Goal: Task Accomplishment & Management: Manage account settings

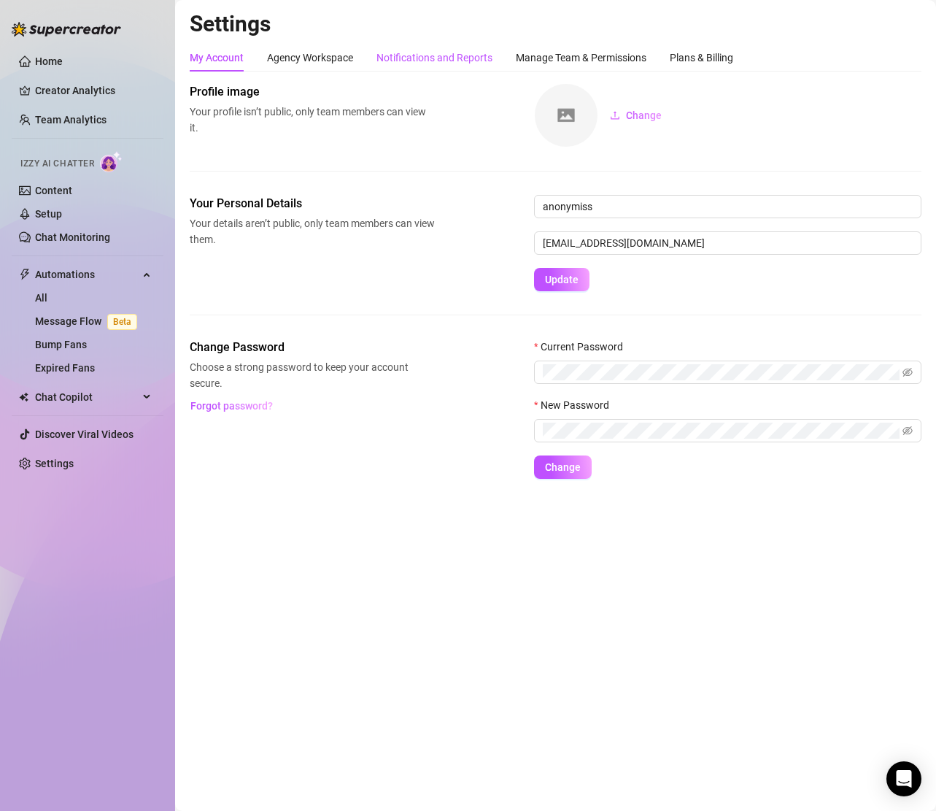
click at [417, 58] on div "Notifications and Reports" at bounding box center [435, 58] width 116 height 16
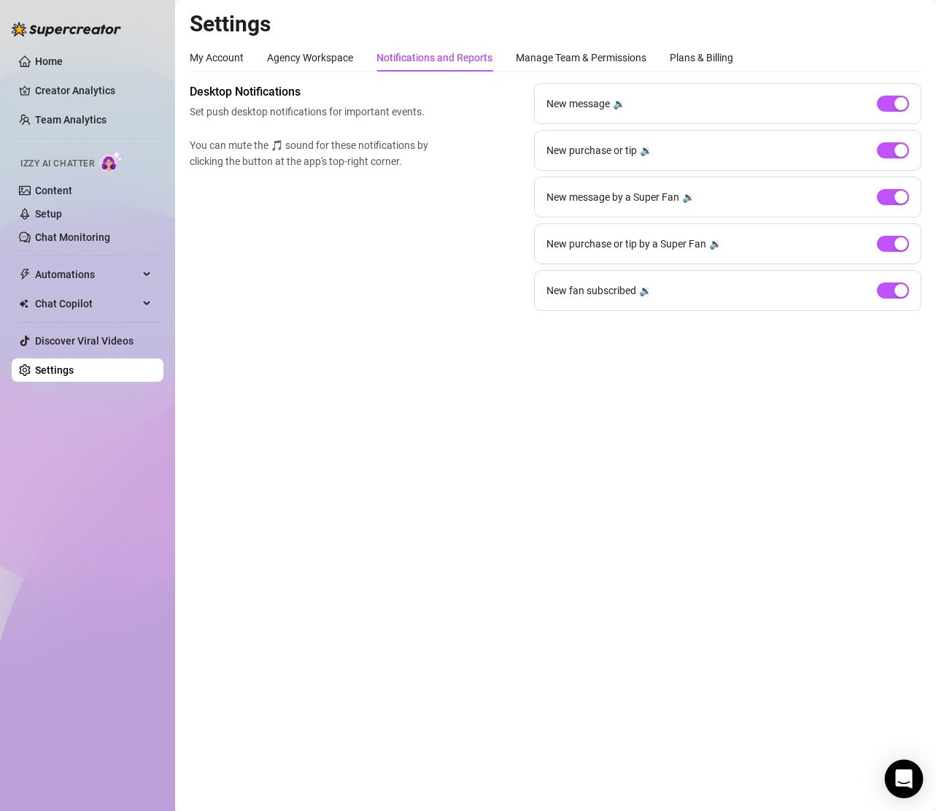
click at [906, 770] on div "Open Intercom Messenger" at bounding box center [904, 779] width 39 height 39
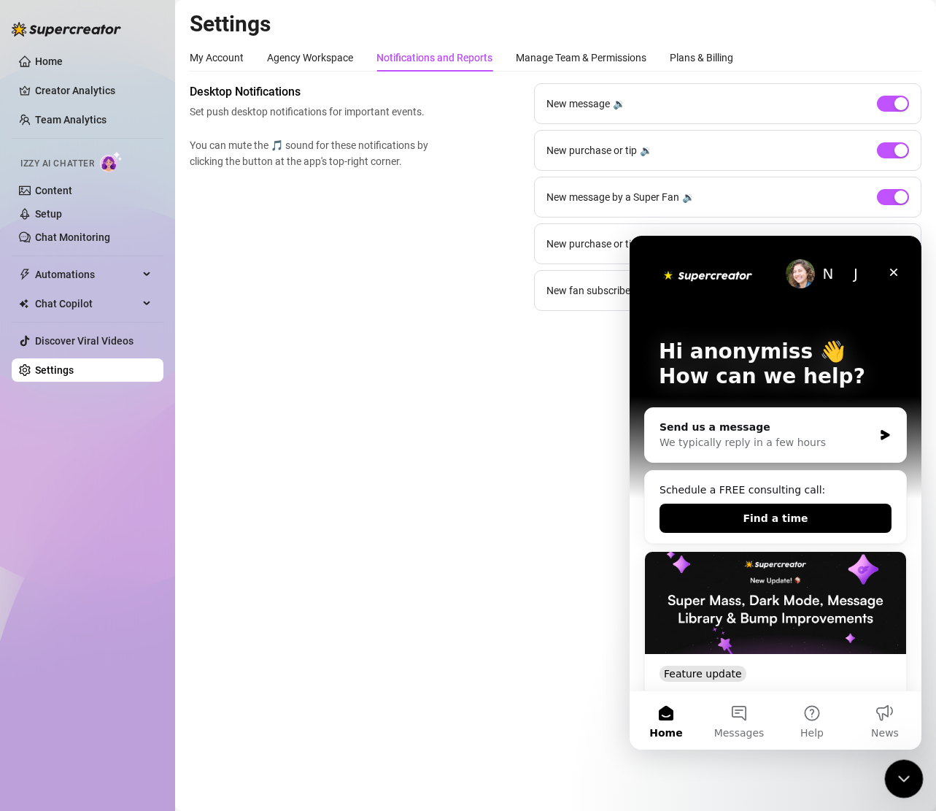
click at [908, 777] on icon "Close Intercom Messenger" at bounding box center [902, 777] width 18 height 18
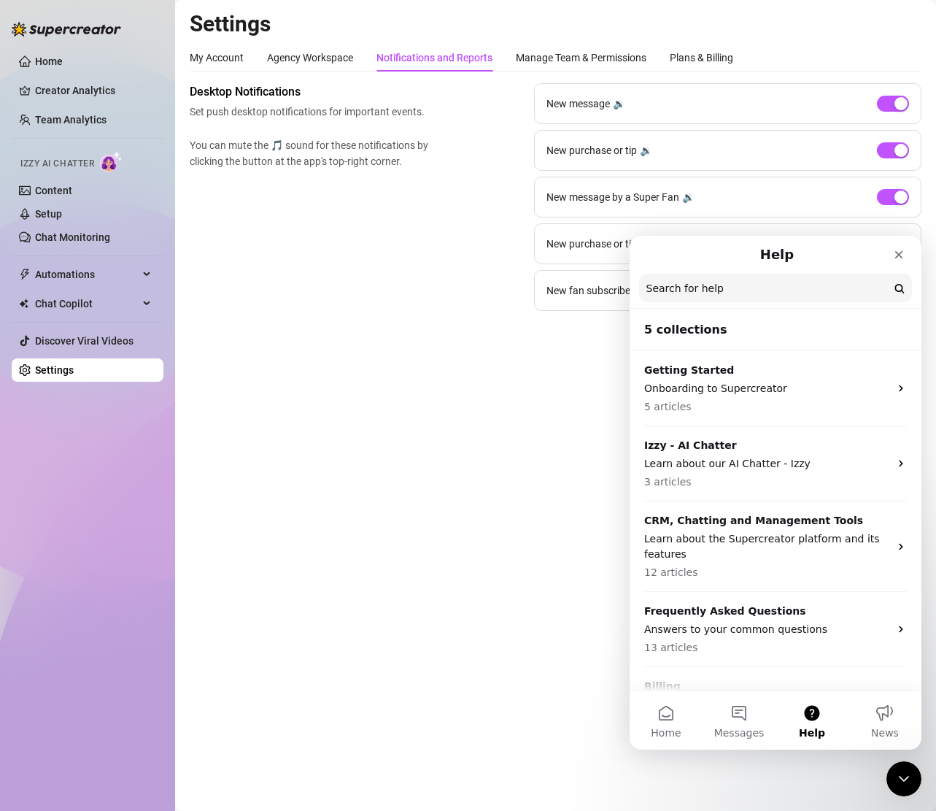
click at [729, 286] on input "Search for help" at bounding box center [775, 288] width 273 height 28
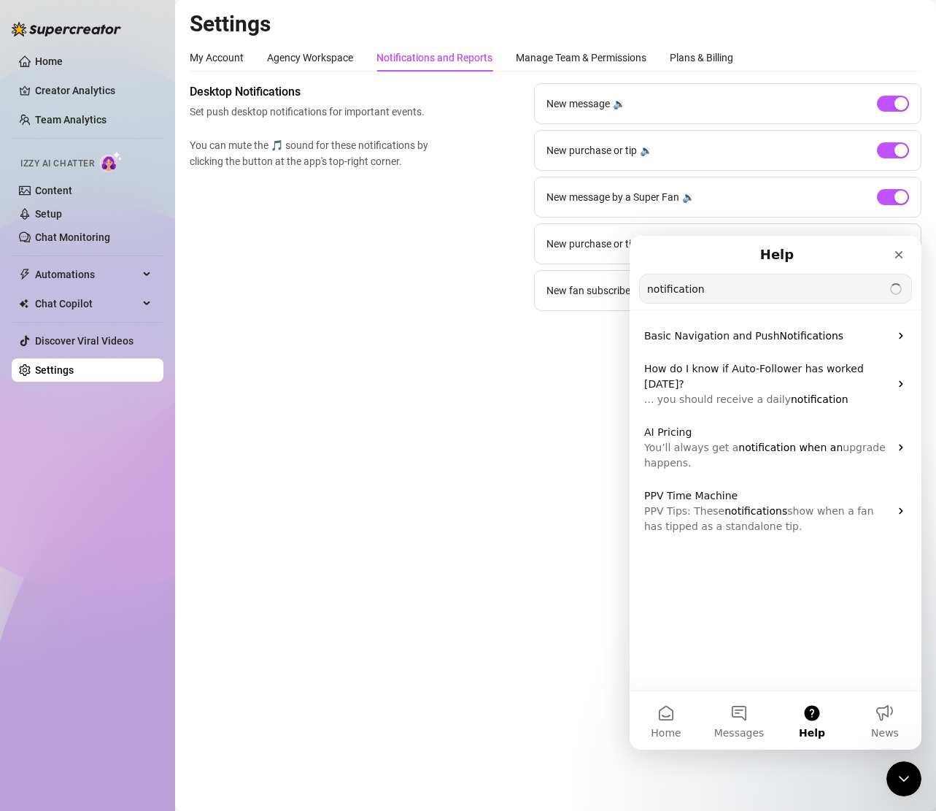
type input "notification"
click at [714, 337] on span "Basic Navigation and Push" at bounding box center [712, 336] width 136 height 12
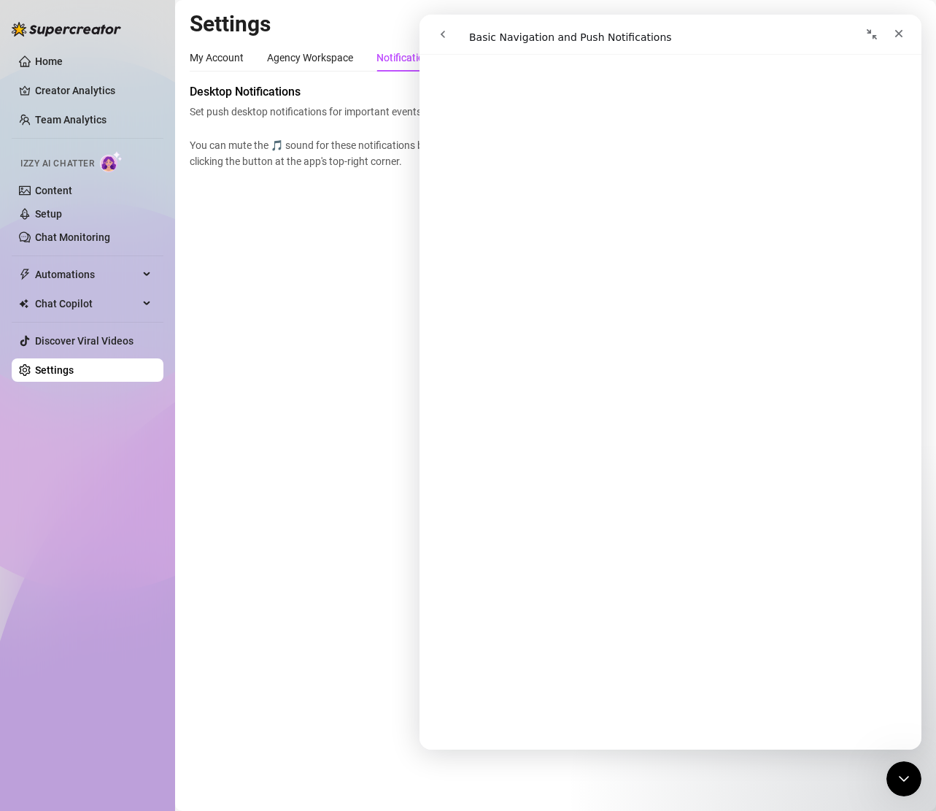
scroll to position [1956, 0]
click at [905, 27] on div "Close" at bounding box center [899, 33] width 26 height 26
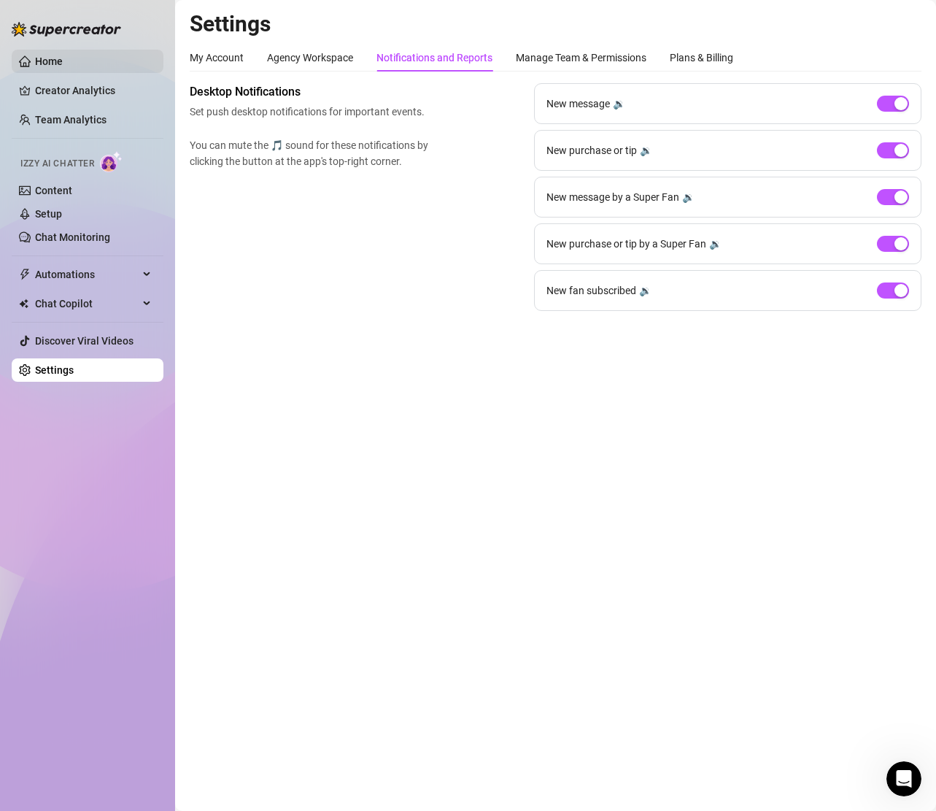
click at [58, 55] on link "Home" at bounding box center [49, 61] width 28 height 12
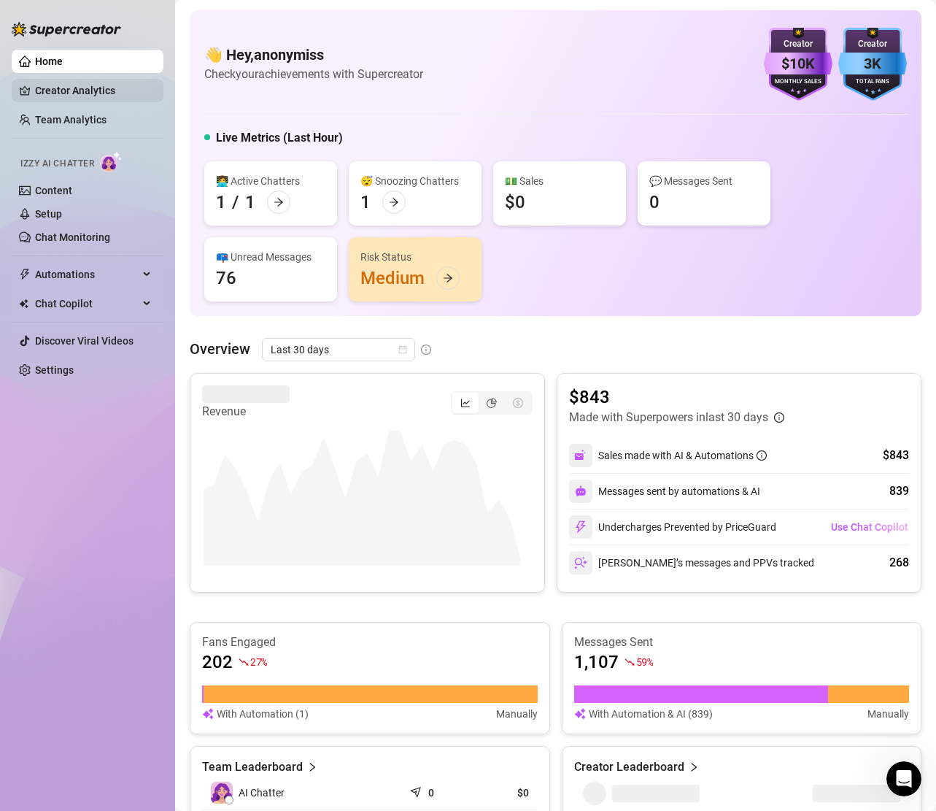
click at [55, 88] on link "Creator Analytics" at bounding box center [93, 90] width 117 height 23
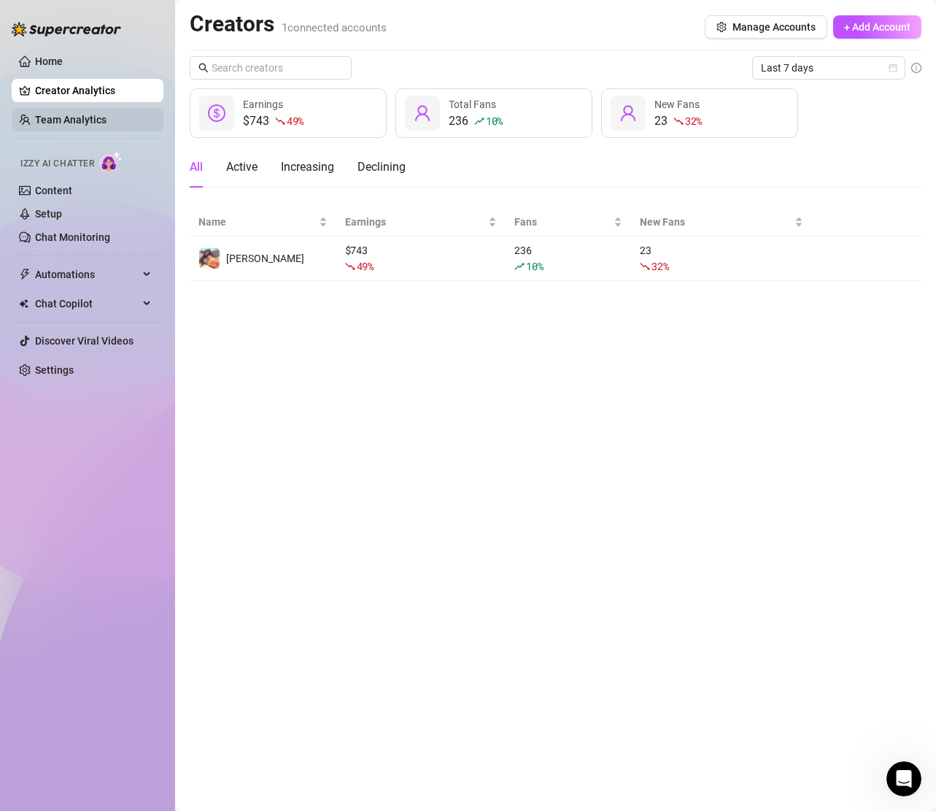
click at [67, 119] on link "Team Analytics" at bounding box center [71, 120] width 72 height 12
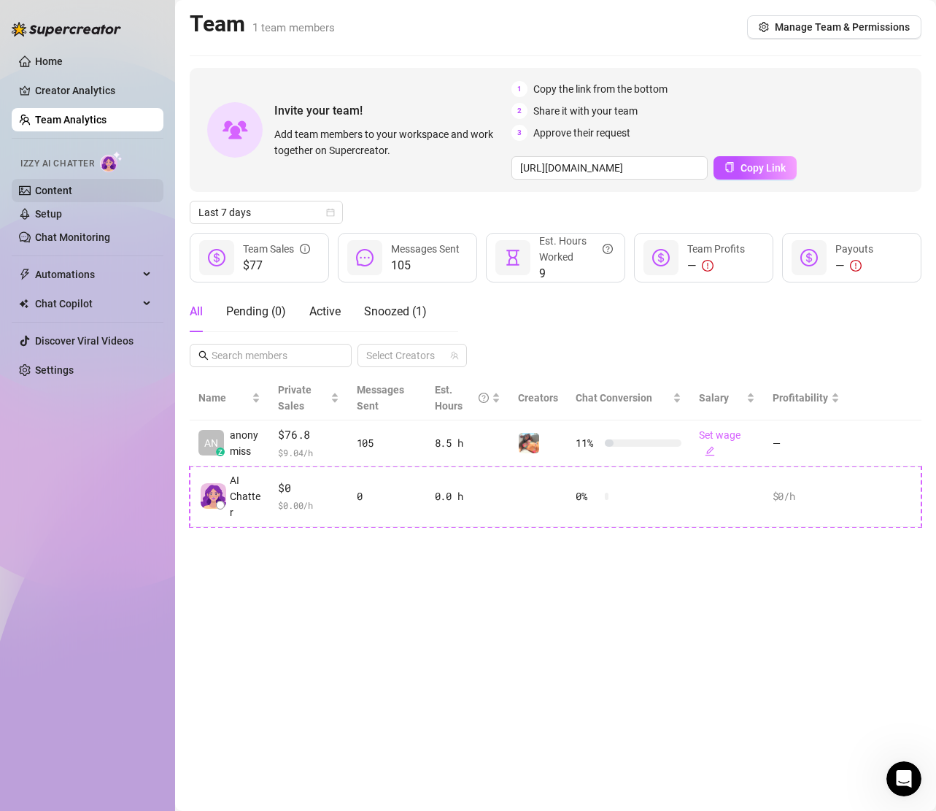
click at [67, 190] on link "Content" at bounding box center [53, 191] width 37 height 12
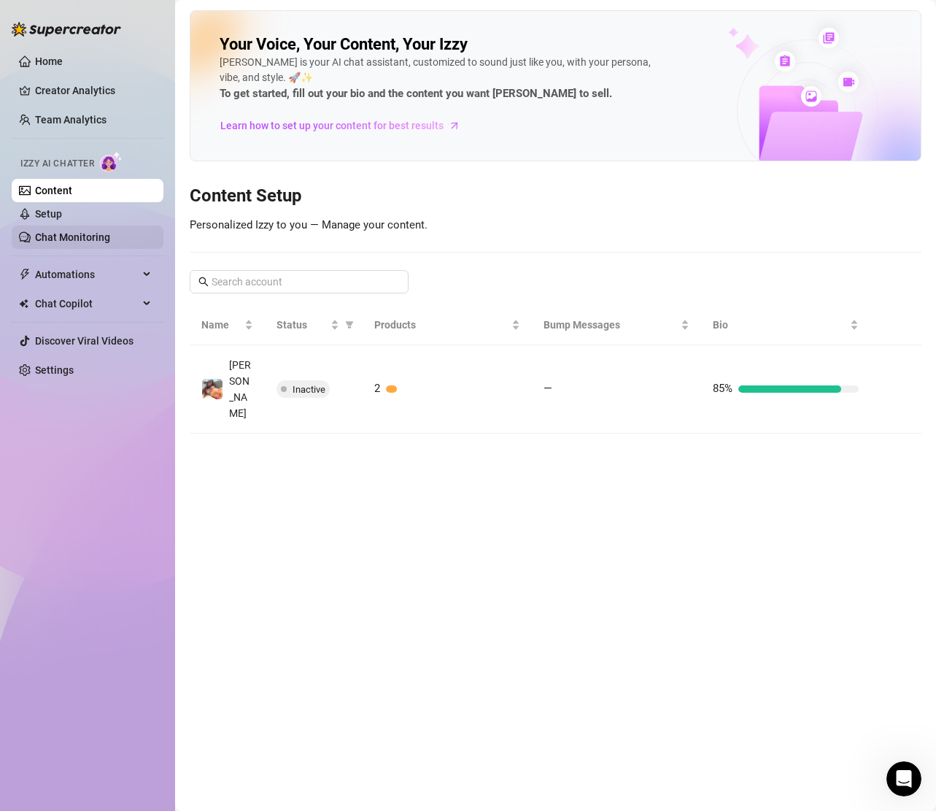
click at [80, 240] on link "Chat Monitoring" at bounding box center [72, 237] width 75 height 12
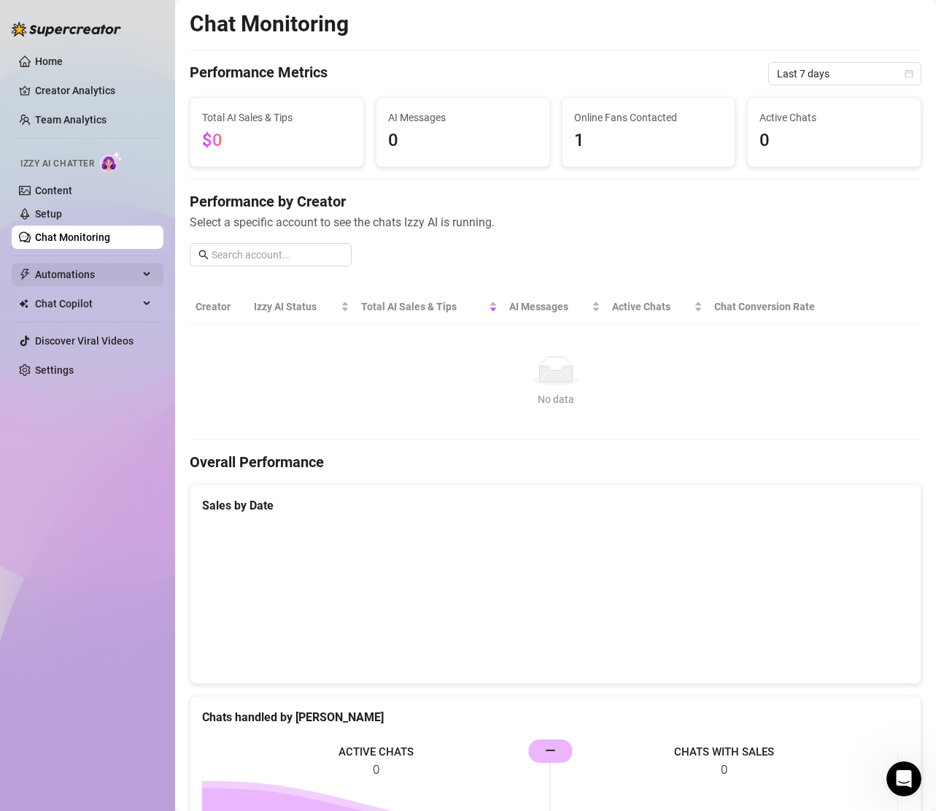
click at [122, 268] on span "Automations" at bounding box center [87, 274] width 104 height 23
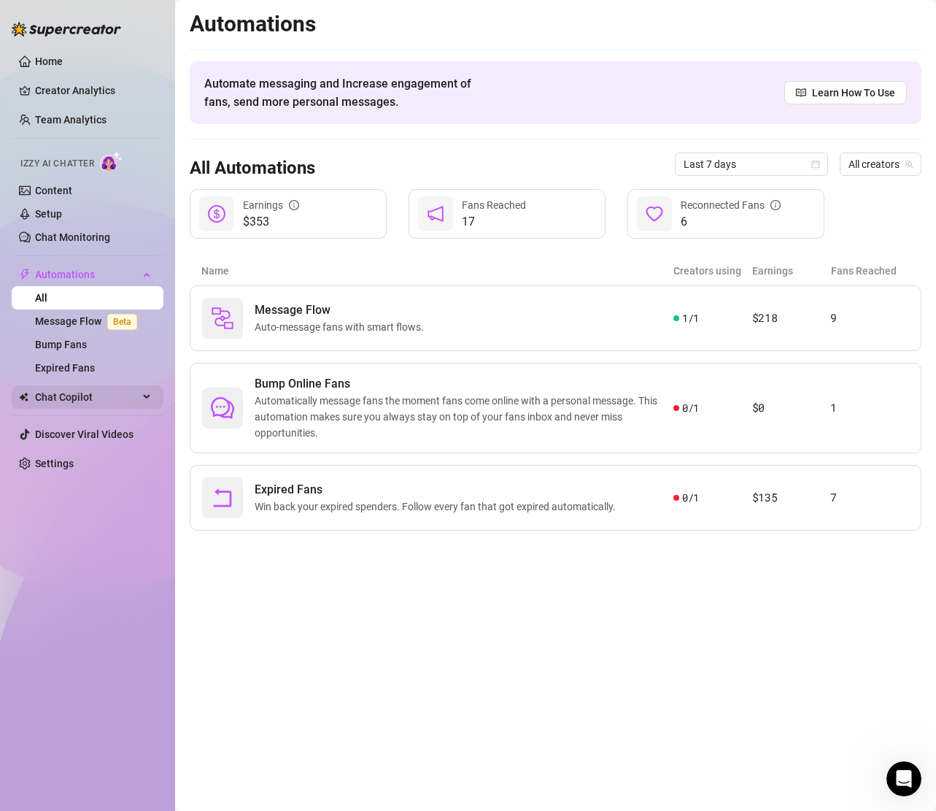
click at [98, 392] on span "Chat Copilot" at bounding box center [87, 396] width 104 height 23
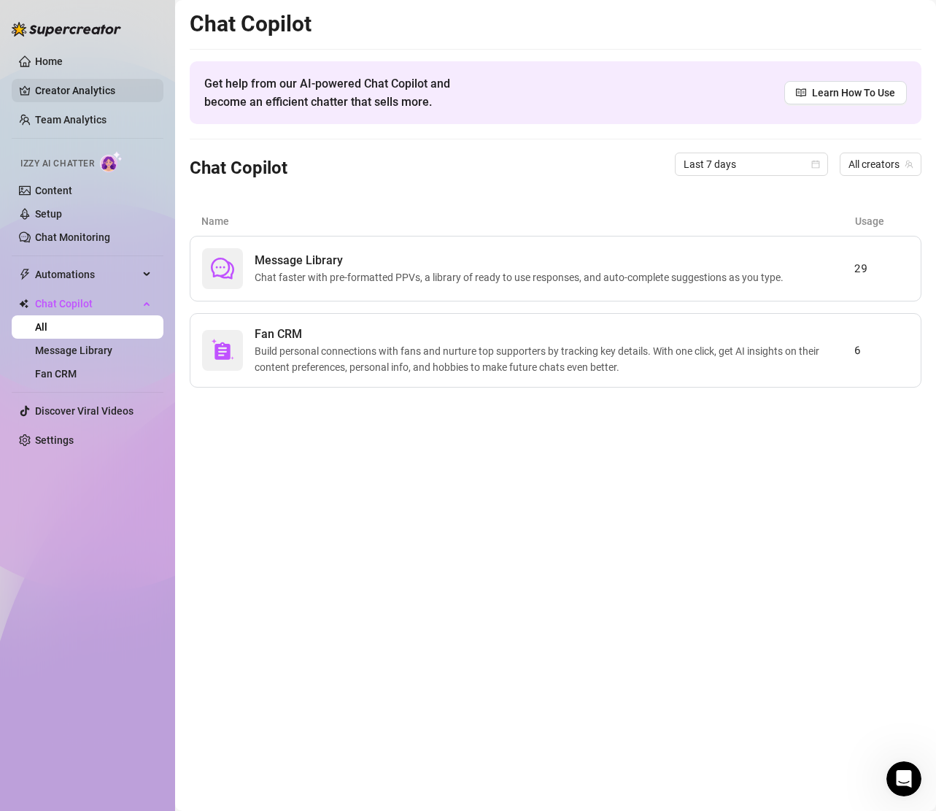
click at [55, 96] on link "Creator Analytics" at bounding box center [93, 90] width 117 height 23
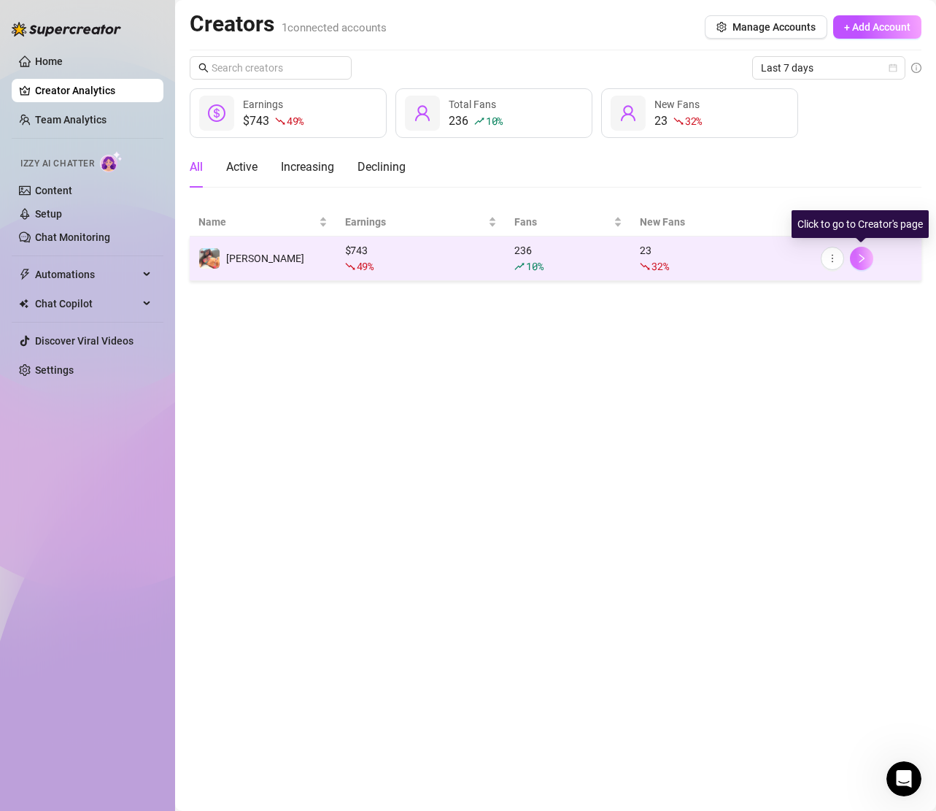
click at [863, 265] on button "button" at bounding box center [861, 258] width 23 height 23
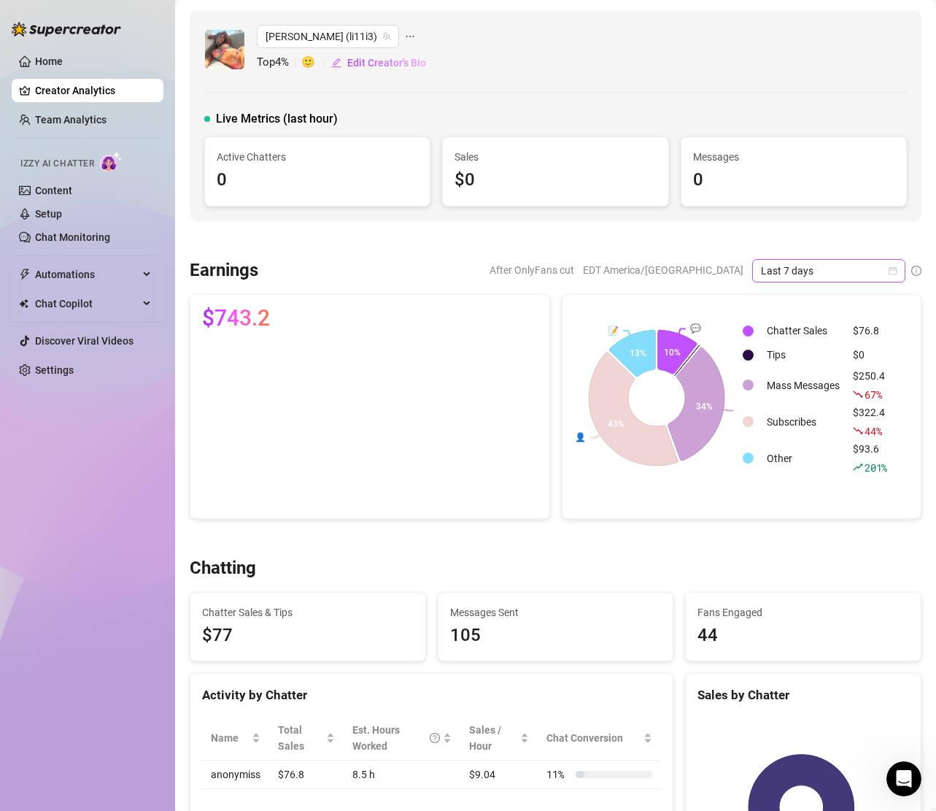
click at [795, 267] on span "Last 7 days" at bounding box center [829, 271] width 136 height 22
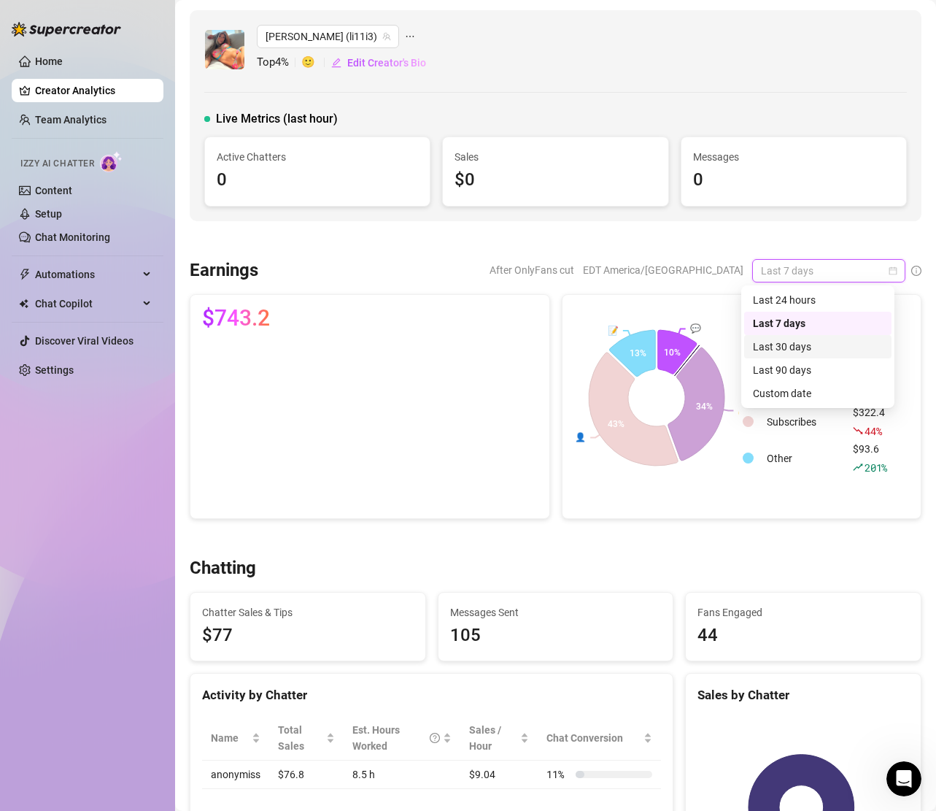
click at [772, 341] on div "Last 30 days" at bounding box center [818, 347] width 130 height 16
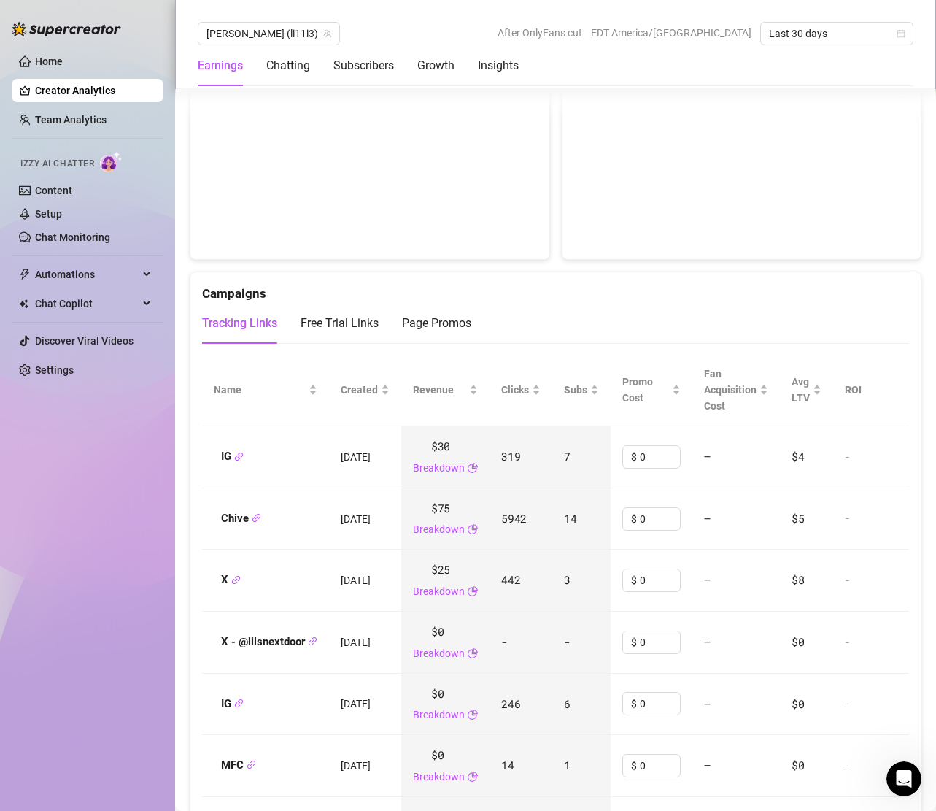
scroll to position [1346, 0]
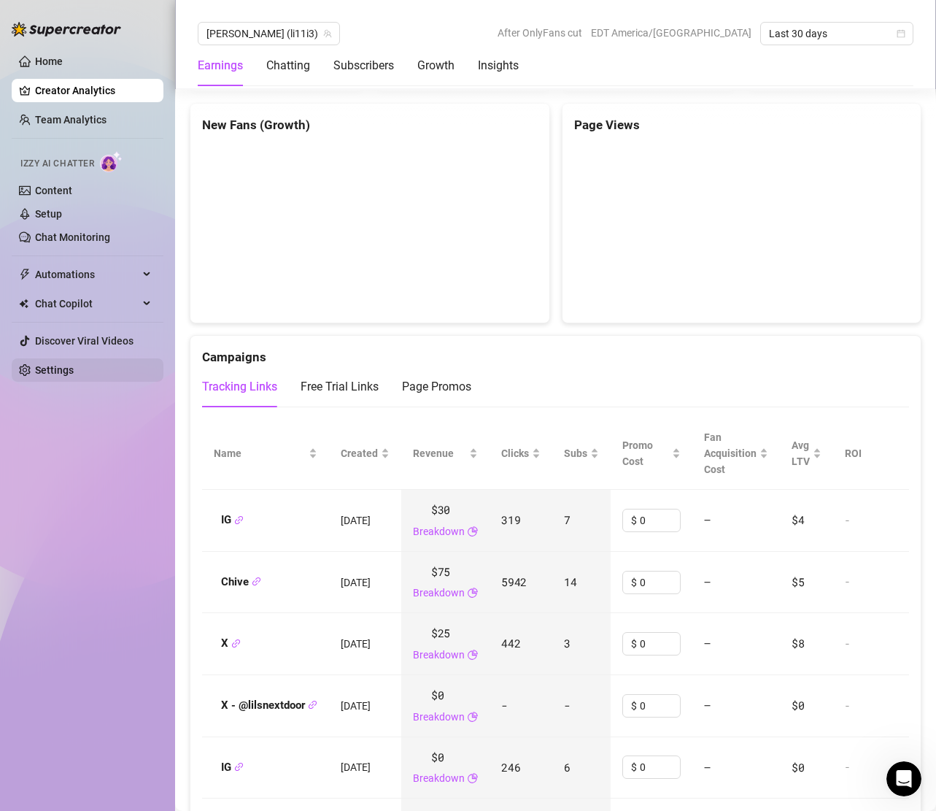
click at [74, 375] on link "Settings" at bounding box center [54, 370] width 39 height 12
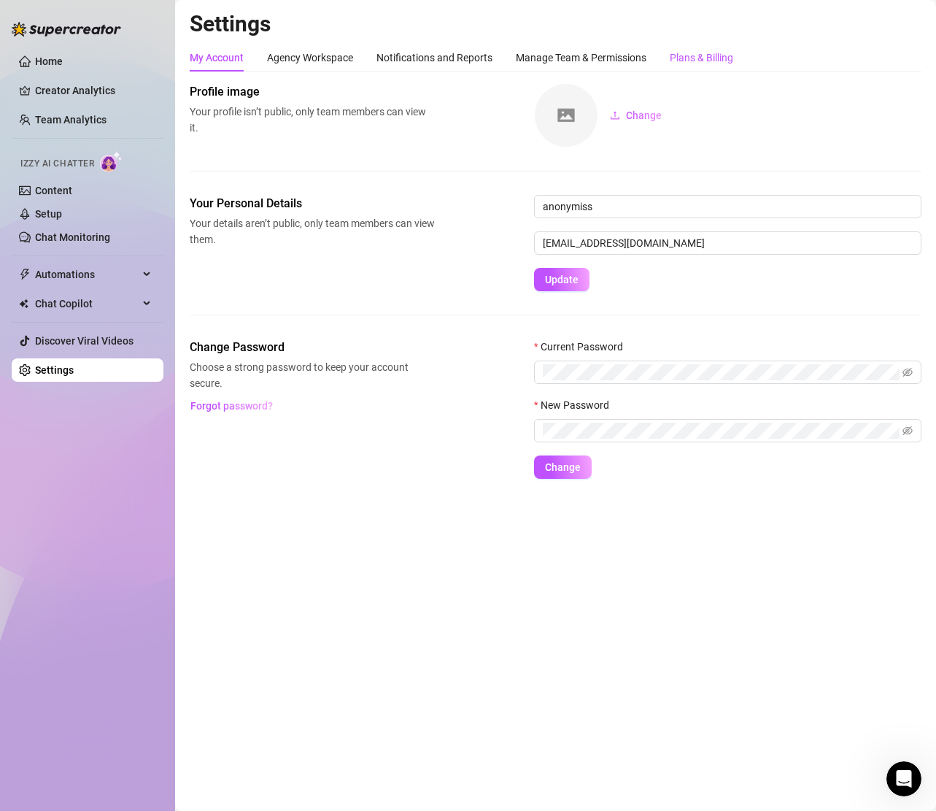
click at [695, 61] on div "Plans & Billing" at bounding box center [701, 58] width 63 height 16
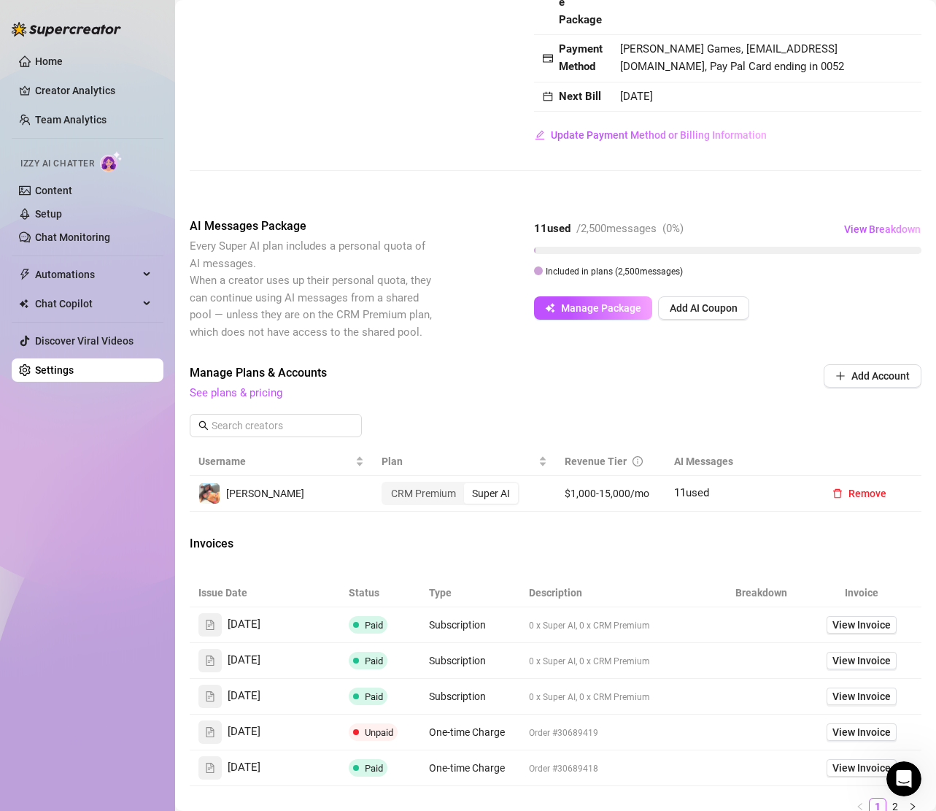
scroll to position [179, 0]
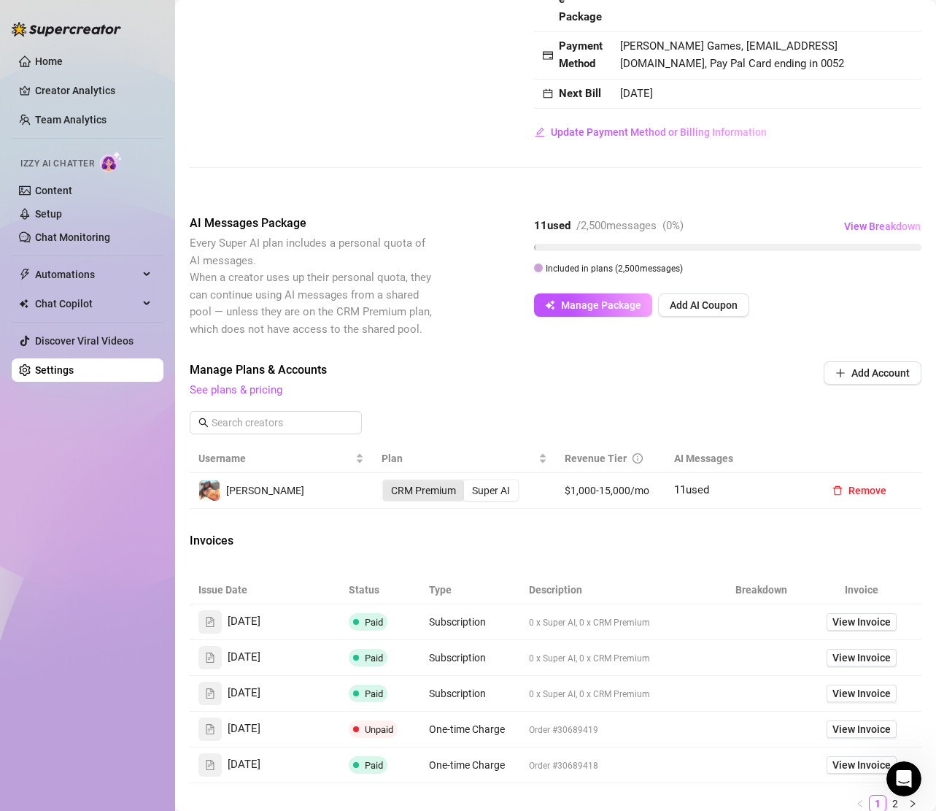
click at [415, 501] on div "CRM Premium" at bounding box center [423, 490] width 81 height 20
click at [387, 482] on input "CRM Premium" at bounding box center [387, 482] width 0 height 0
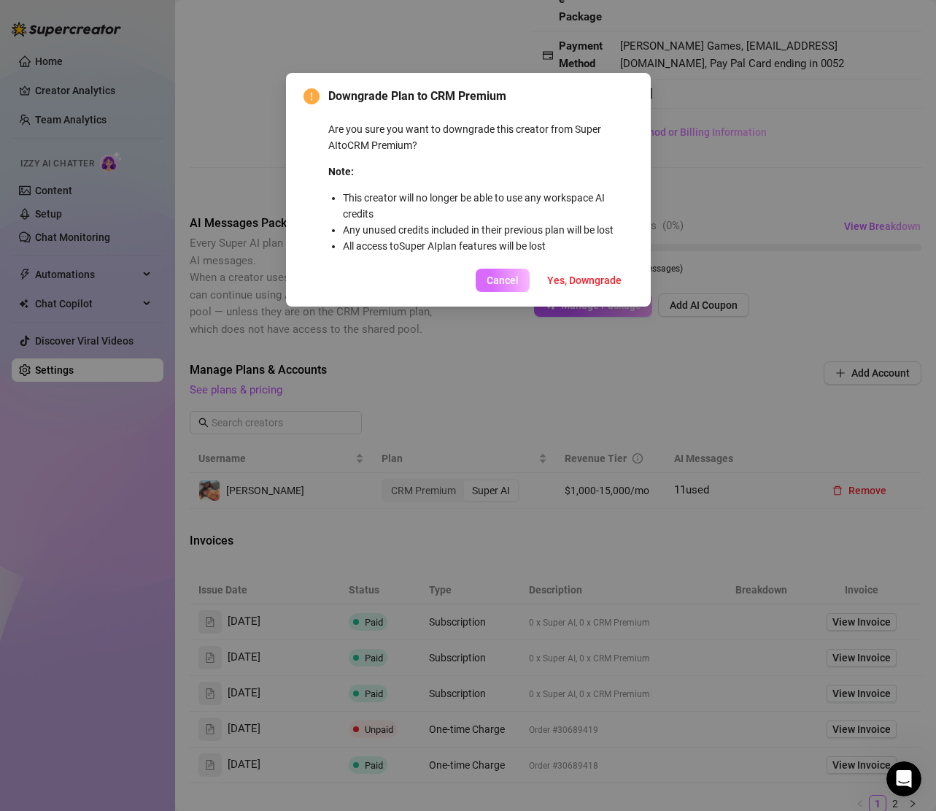
click at [505, 282] on span "Cancel" at bounding box center [503, 280] width 32 height 12
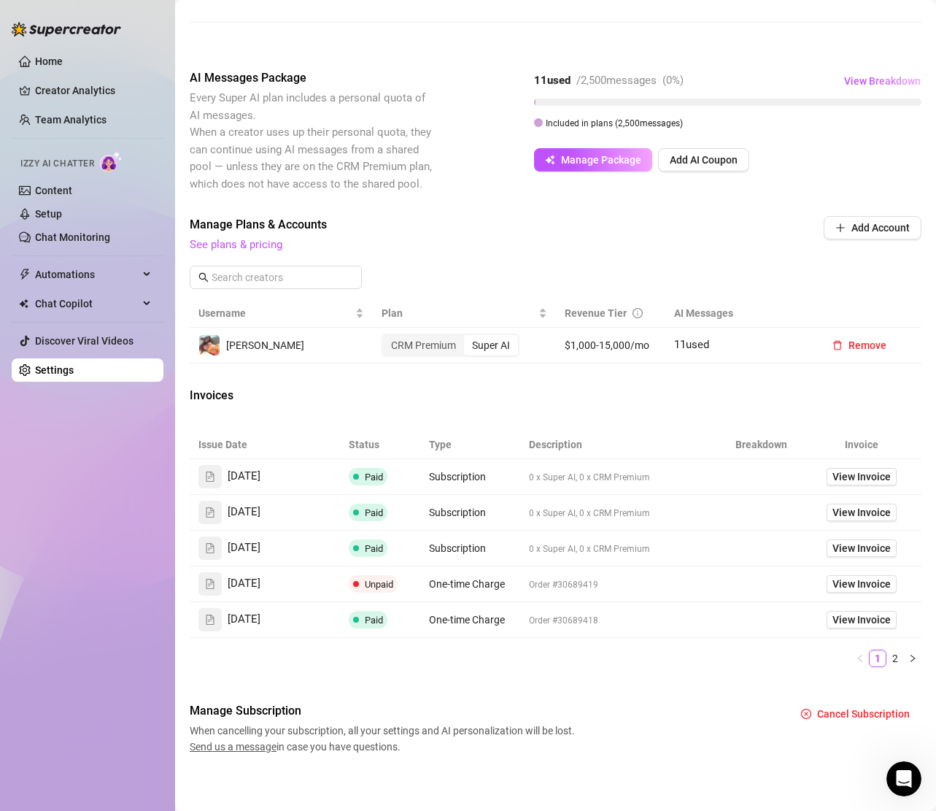
scroll to position [363, 0]
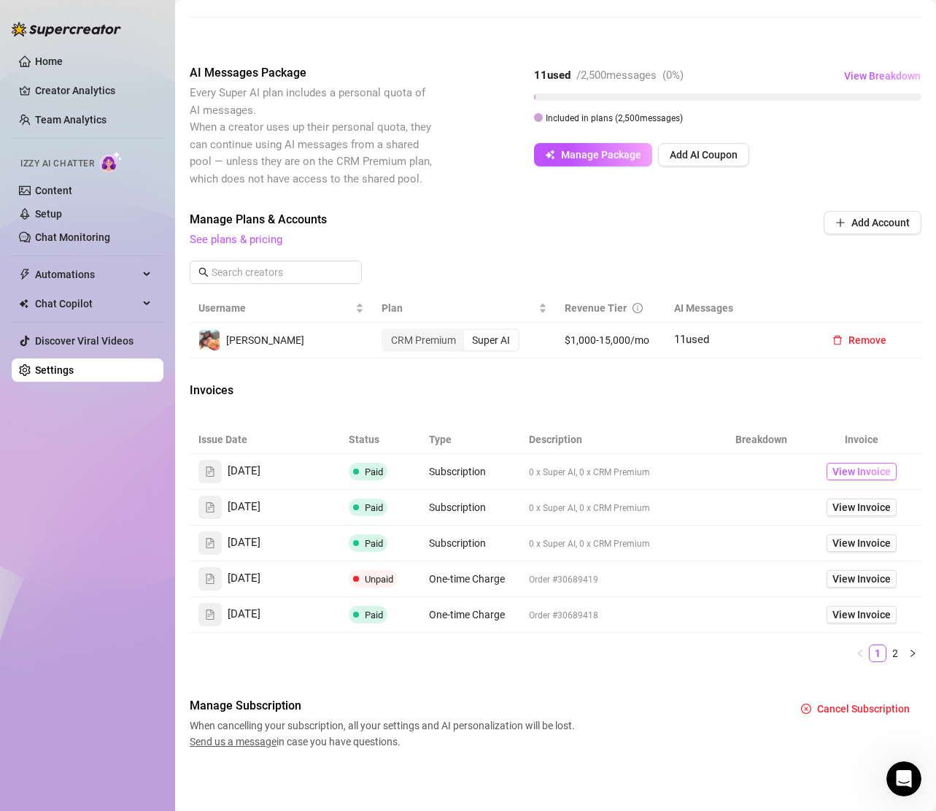
click at [843, 473] on span "View Invoice" at bounding box center [862, 471] width 58 height 16
click at [477, 239] on span "See plans & pricing" at bounding box center [457, 240] width 535 height 18
